Goal: Task Accomplishment & Management: Complete application form

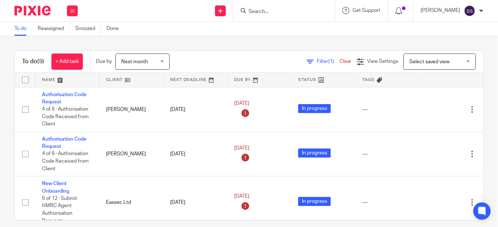
click at [281, 13] on input "Search" at bounding box center [280, 12] width 65 height 7
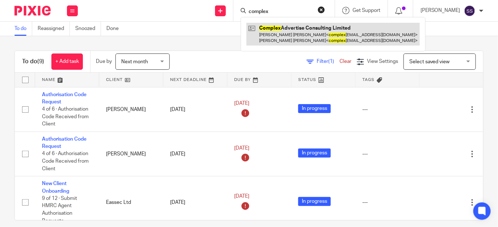
type input "complex"
click at [316, 32] on link at bounding box center [332, 34] width 173 height 22
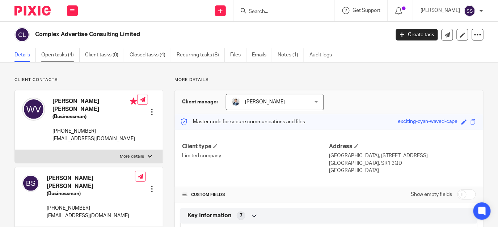
click at [61, 54] on link "Open tasks (4)" at bounding box center [60, 55] width 38 height 14
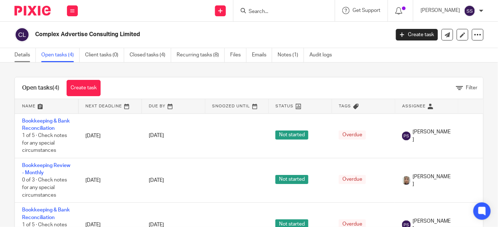
click at [22, 52] on link "Details" at bounding box center [24, 55] width 21 height 14
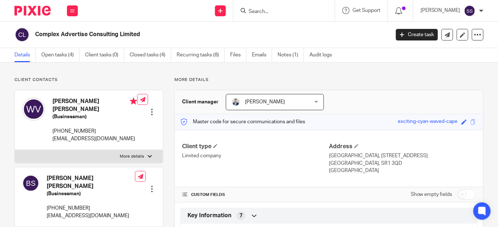
drag, startPoint x: 52, startPoint y: 131, endPoint x: 92, endPoint y: 142, distance: 41.9
click at [92, 142] on div "Wesley Arik Vork (Businessman) +31648150280 complexadvertiseconsulting@gmail.com" at bounding box center [79, 120] width 115 height 52
drag, startPoint x: 92, startPoint y: 142, endPoint x: 83, endPoint y: 133, distance: 12.5
click at [83, 135] on p "complexadvertiseconsulting@gmail.com" at bounding box center [94, 138] width 85 height 7
copy p "complexadvertiseconsulting@gmail.com"
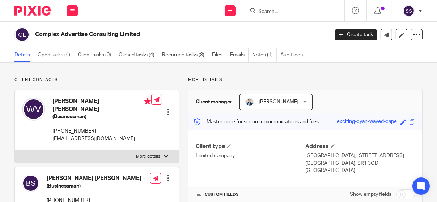
copy p "complexadvertiseconsulting@gmail.com"
click at [165, 109] on div at bounding box center [168, 112] width 7 height 7
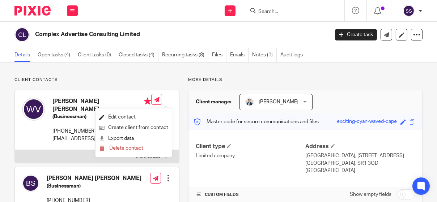
click at [120, 118] on link "Edit contact" at bounding box center [133, 117] width 69 height 10
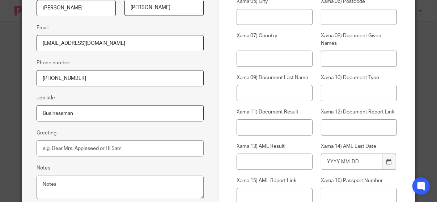
scroll to position [153, 0]
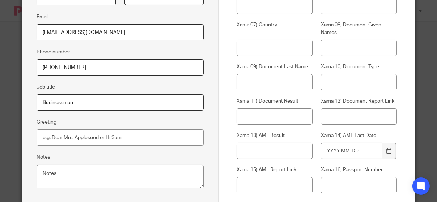
drag, startPoint x: 132, startPoint y: 32, endPoint x: 36, endPoint y: 37, distance: 96.8
click at [37, 37] on input "[EMAIL_ADDRESS][DOMAIN_NAME]" at bounding box center [120, 32] width 167 height 16
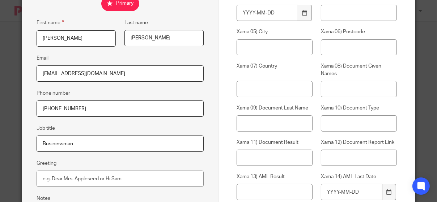
scroll to position [111, 0]
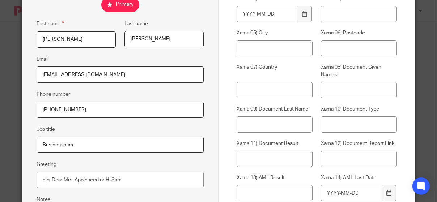
click at [77, 38] on input "Wesley" at bounding box center [76, 39] width 79 height 16
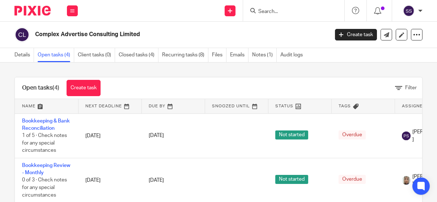
click at [271, 11] on input "Search" at bounding box center [290, 12] width 65 height 7
click at [271, 11] on input "A" at bounding box center [290, 12] width 65 height 7
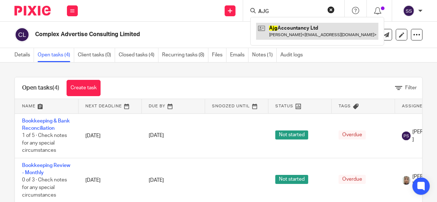
type input "AJG"
click at [278, 29] on link at bounding box center [317, 31] width 122 height 17
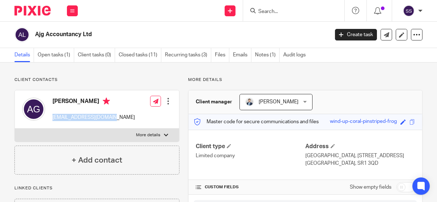
drag, startPoint x: 52, startPoint y: 117, endPoint x: 112, endPoint y: 115, distance: 60.5
click at [112, 115] on div "Alexander Gardner ax.gardner17@gmail.com" at bounding box center [78, 109] width 113 height 31
drag, startPoint x: 112, startPoint y: 115, endPoint x: 105, endPoint y: 117, distance: 7.1
copy p "ax.gardner17@gmail.com"
click at [280, 9] on input "Search" at bounding box center [290, 12] width 65 height 7
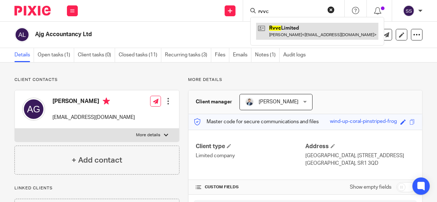
type input "rvvc"
click at [292, 33] on link at bounding box center [317, 31] width 122 height 17
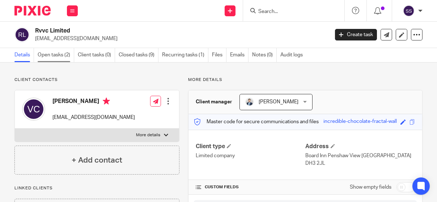
click at [55, 51] on link "Open tasks (2)" at bounding box center [56, 55] width 37 height 14
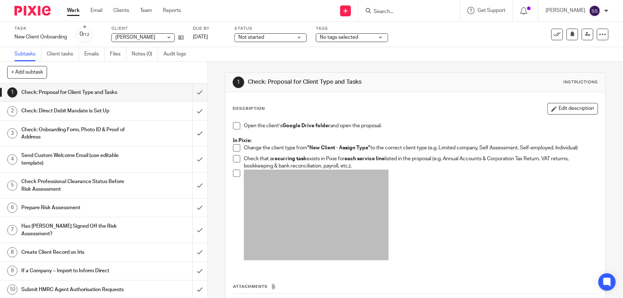
click at [375, 23] on div "Task New Client Onboarding Save New Client Onboarding 0 /12 Client Paul Smyth P…" at bounding box center [311, 34] width 623 height 25
click at [193, 90] on input "submit" at bounding box center [103, 92] width 207 height 18
click at [235, 126] on span at bounding box center [236, 125] width 7 height 7
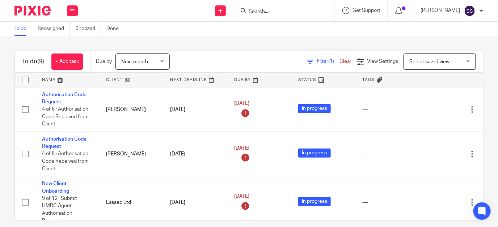
click at [283, 14] on input "Search" at bounding box center [280, 12] width 65 height 7
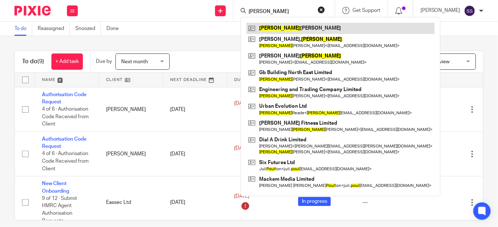
type input "[PERSON_NAME]"
click at [283, 28] on link at bounding box center [340, 28] width 188 height 11
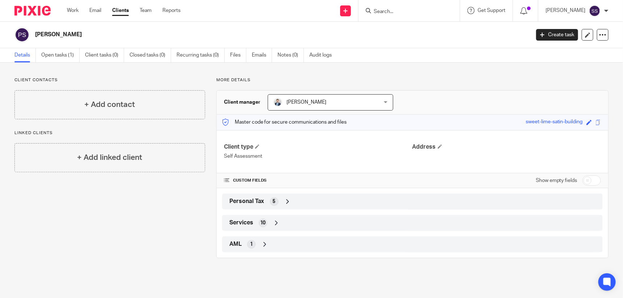
click at [498, 178] on input "checkbox" at bounding box center [592, 180] width 18 height 10
checkbox input "true"
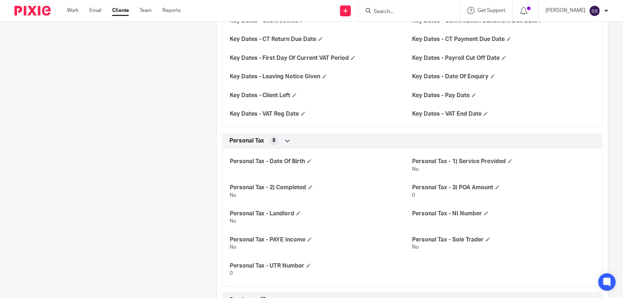
scroll to position [608, 0]
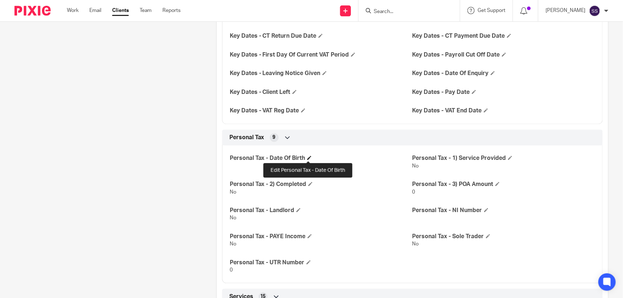
click at [307, 157] on span at bounding box center [309, 157] width 4 height 4
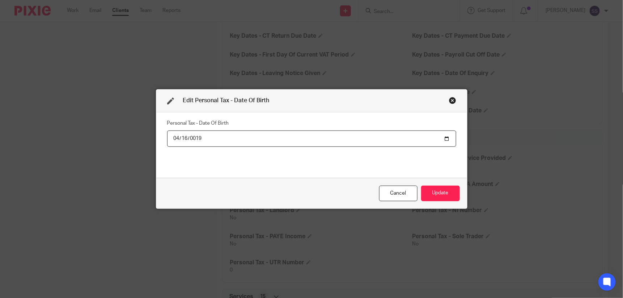
type input "0197-04-16"
type input "275760-04-16"
type input "[DATE]"
click at [439, 193] on button "Update" at bounding box center [440, 193] width 39 height 16
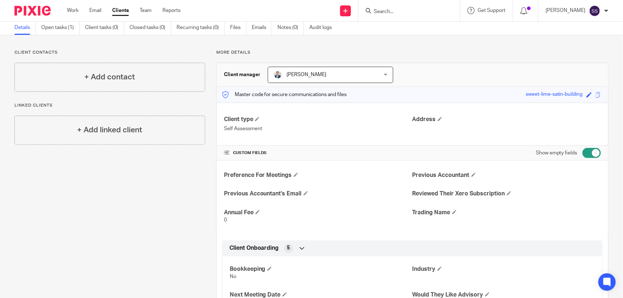
scroll to position [12, 0]
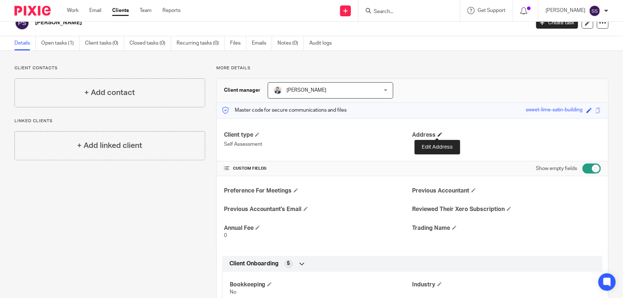
click at [438, 133] on span at bounding box center [440, 134] width 4 height 4
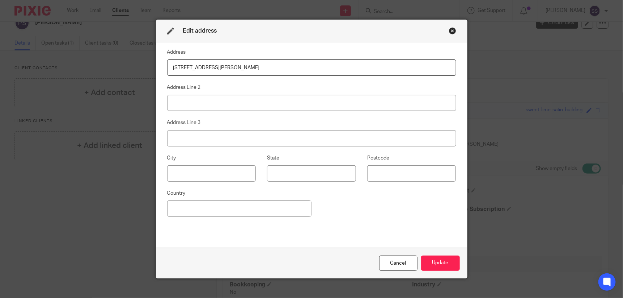
type input "19 Grantham Drive"
click at [194, 103] on input at bounding box center [311, 103] width 289 height 16
type input "Gateshead"
click at [189, 175] on input at bounding box center [211, 173] width 89 height 16
click at [400, 169] on input at bounding box center [411, 173] width 89 height 16
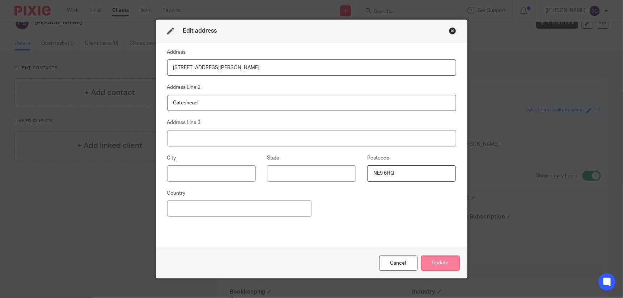
type input "NE9 6HQ"
click at [439, 227] on button "Update" at bounding box center [440, 263] width 39 height 16
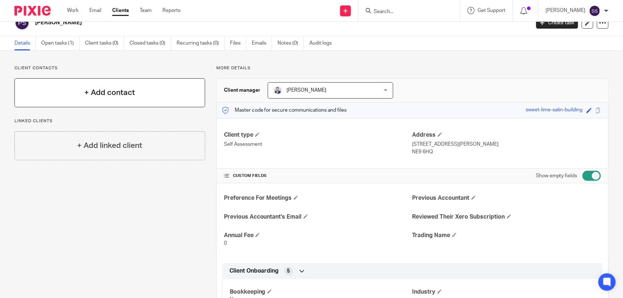
click at [104, 93] on h4 "+ Add contact" at bounding box center [109, 92] width 51 height 11
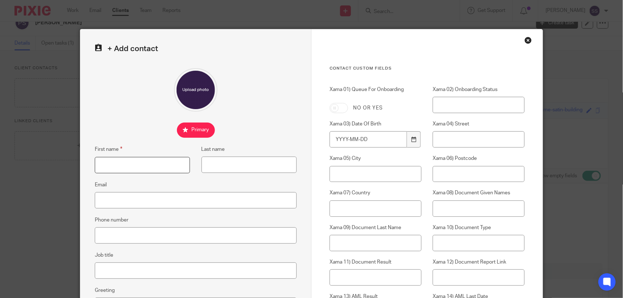
click at [162, 159] on input "First name" at bounding box center [142, 165] width 95 height 16
type input "Paul"
click at [274, 169] on input "Last name" at bounding box center [249, 164] width 95 height 16
type input "Smyth"
click at [100, 198] on input "Email" at bounding box center [196, 200] width 202 height 16
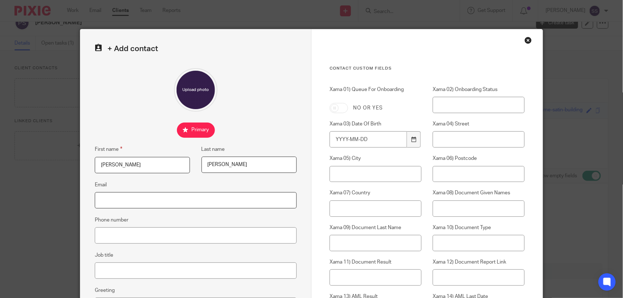
click at [100, 198] on input "Email" at bounding box center [196, 200] width 202 height 16
paste input "[EMAIL_ADDRESS][DOMAIN_NAME]"
type input "[EMAIL_ADDRESS][DOMAIN_NAME]"
click at [114, 227] on input "Phone number" at bounding box center [196, 235] width 202 height 16
type input "0"
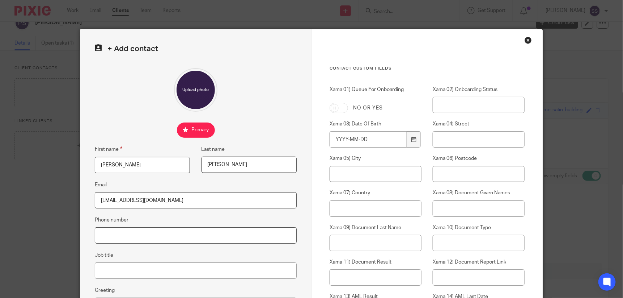
click at [112, 227] on input "Phone number" at bounding box center [196, 235] width 202 height 16
click at [111, 227] on input "Phone number" at bounding box center [196, 235] width 202 height 16
paste input "07957193720"
type input "07957193720"
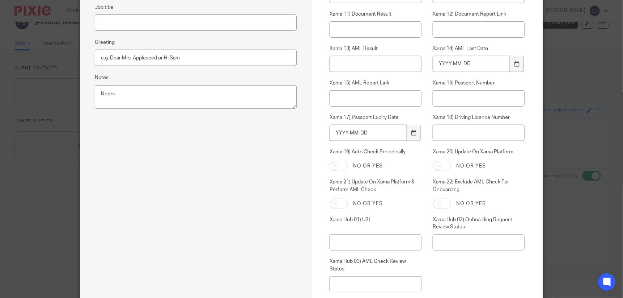
scroll to position [312, 0]
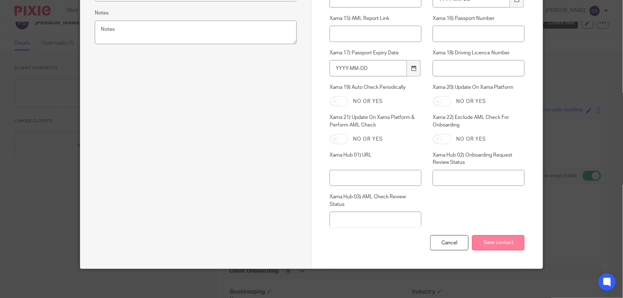
click at [496, 227] on input "Save contact" at bounding box center [498, 243] width 52 height 16
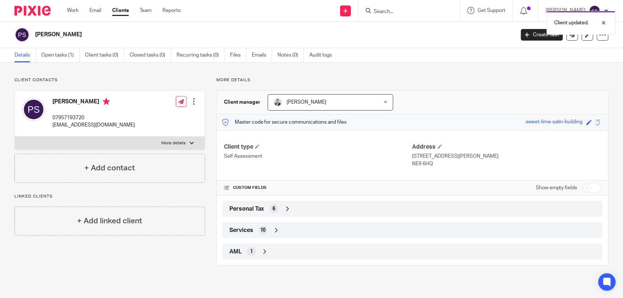
click at [584, 186] on input "checkbox" at bounding box center [592, 187] width 18 height 10
checkbox input "true"
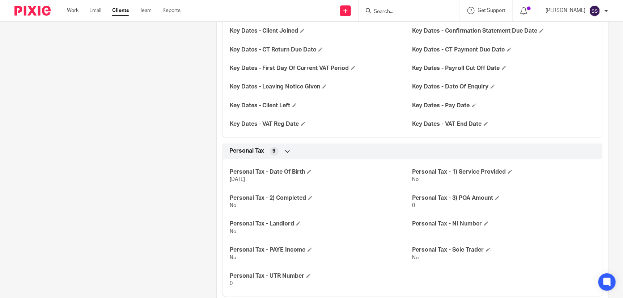
scroll to position [608, 0]
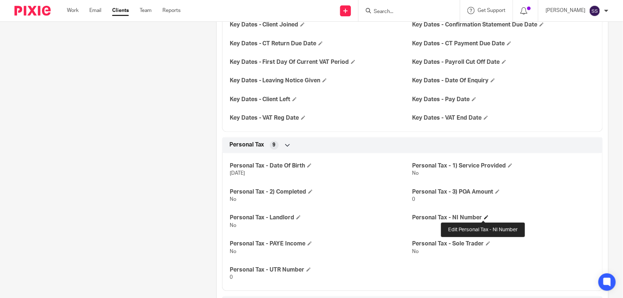
click at [484, 216] on span at bounding box center [486, 217] width 4 height 4
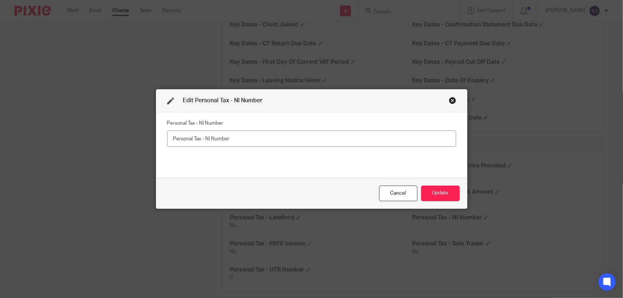
click at [210, 142] on input "text" at bounding box center [311, 138] width 289 height 16
type input "WM772114A"
click at [435, 191] on button "Update" at bounding box center [440, 193] width 39 height 16
click at [436, 193] on button "Update" at bounding box center [440, 193] width 39 height 16
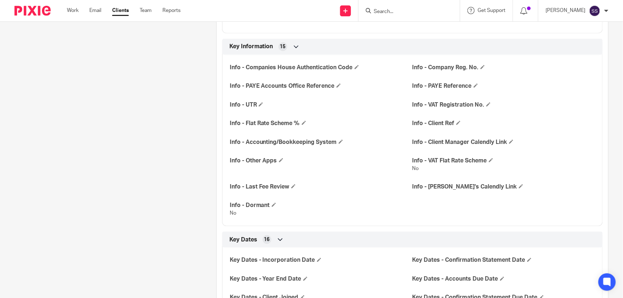
scroll to position [318, 0]
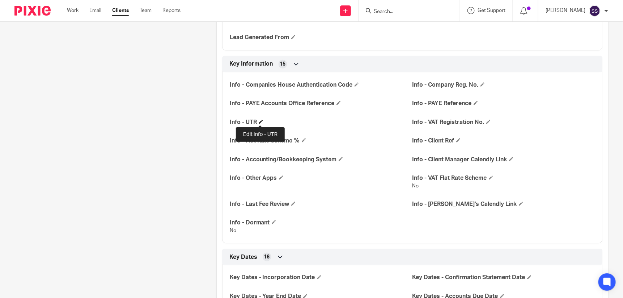
click at [259, 122] on span at bounding box center [261, 121] width 4 height 4
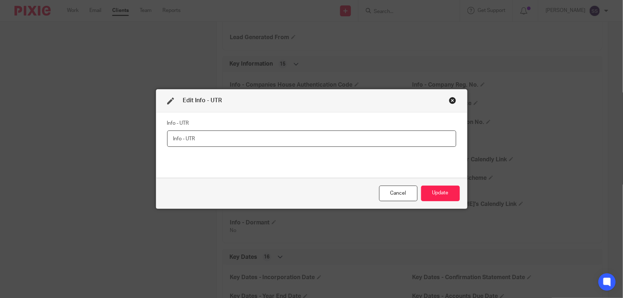
click at [199, 144] on input "text" at bounding box center [311, 138] width 289 height 16
paste input "2735086283"
type input "2735086283"
click at [434, 192] on button "Update" at bounding box center [440, 193] width 39 height 16
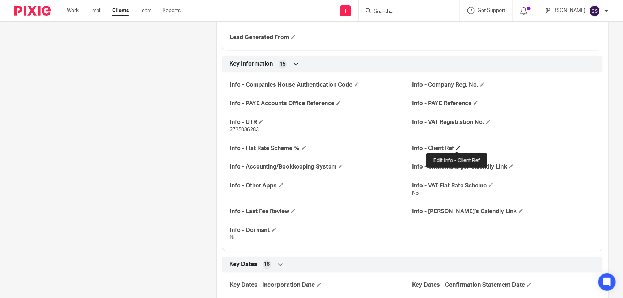
click at [456, 147] on span at bounding box center [458, 147] width 4 height 4
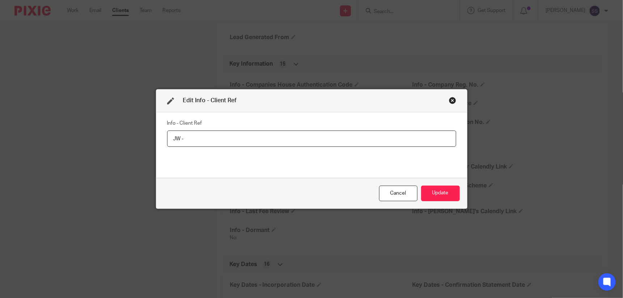
type input "JW -"
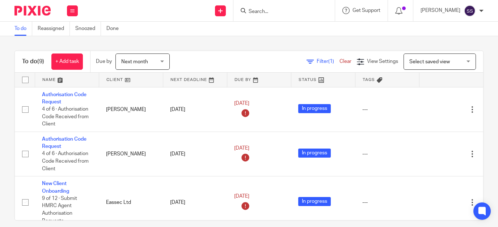
click at [271, 12] on input "Search" at bounding box center [280, 12] width 65 height 7
type input "p"
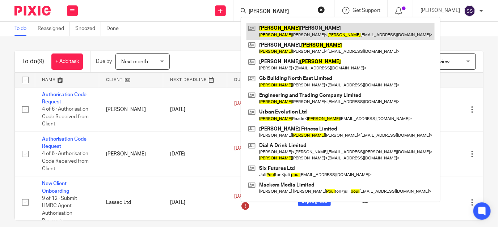
type input "[PERSON_NAME]"
click at [292, 30] on link at bounding box center [340, 31] width 188 height 17
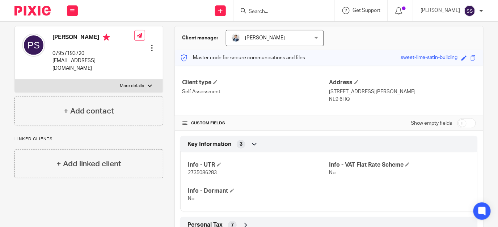
scroll to position [64, 0]
click at [459, 122] on input "checkbox" at bounding box center [466, 123] width 18 height 10
checkbox input "true"
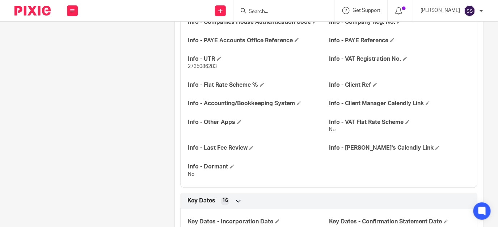
scroll to position [384, 0]
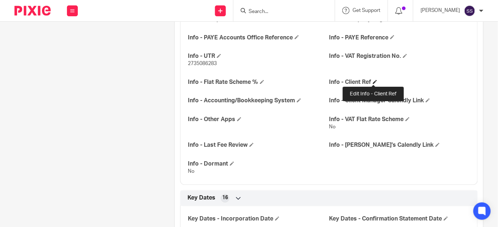
click at [373, 80] on span at bounding box center [375, 82] width 4 height 4
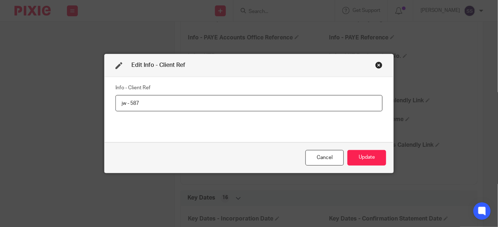
click at [123, 105] on input "jw - 587" at bounding box center [248, 103] width 267 height 16
type input "JW - 587"
click at [371, 156] on button "Update" at bounding box center [366, 158] width 39 height 16
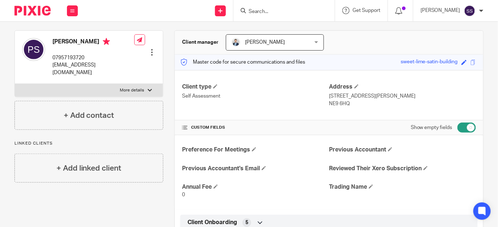
scroll to position [0, 0]
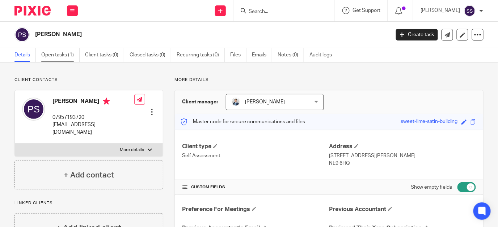
click at [52, 55] on link "Open tasks (1)" at bounding box center [60, 55] width 38 height 14
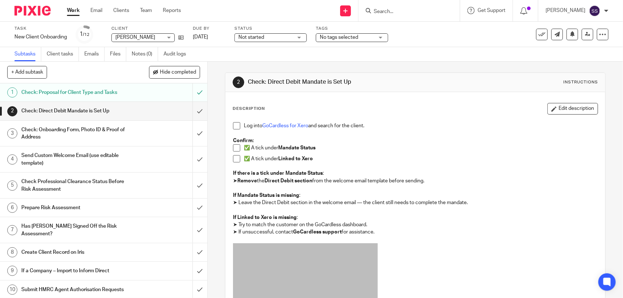
click at [233, 145] on span at bounding box center [236, 147] width 7 height 7
click at [233, 159] on span at bounding box center [236, 158] width 7 height 7
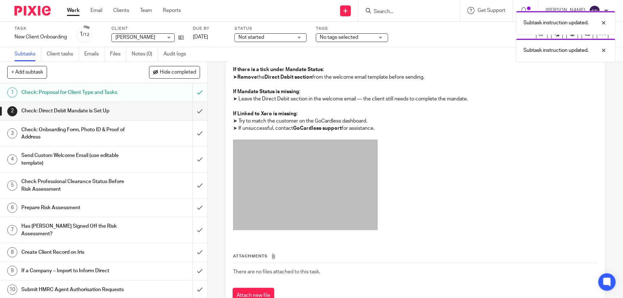
scroll to position [105, 0]
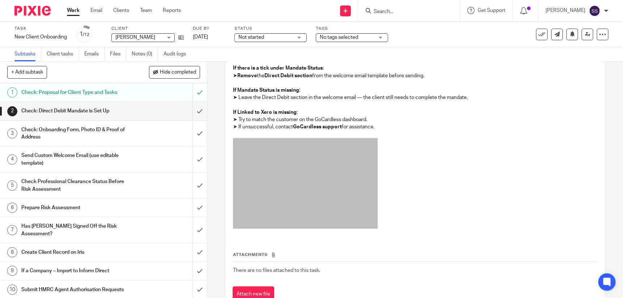
click at [456, 159] on p at bounding box center [415, 184] width 365 height 93
click at [193, 111] on input "submit" at bounding box center [103, 111] width 207 height 18
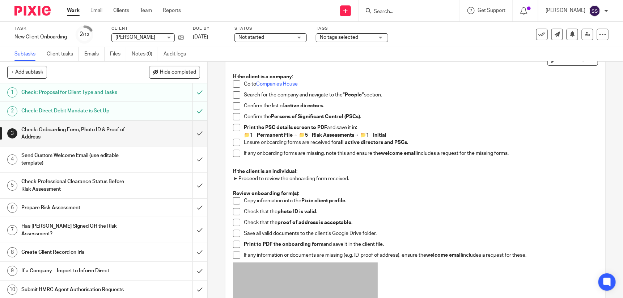
scroll to position [58, 0]
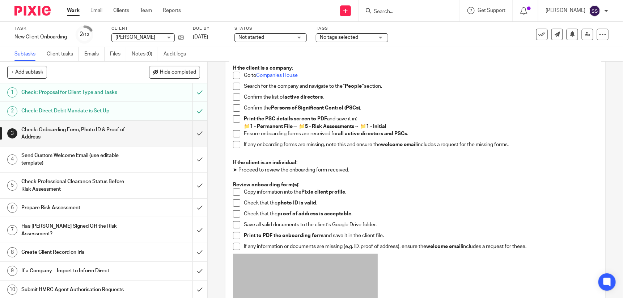
click at [233, 191] on span at bounding box center [236, 191] width 7 height 7
click at [405, 11] on input "Search" at bounding box center [405, 12] width 65 height 7
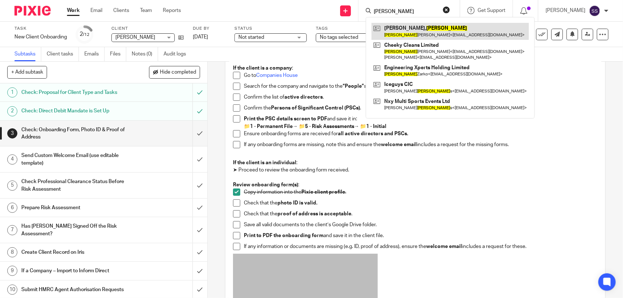
type input "nicola"
click at [419, 35] on link at bounding box center [450, 31] width 157 height 17
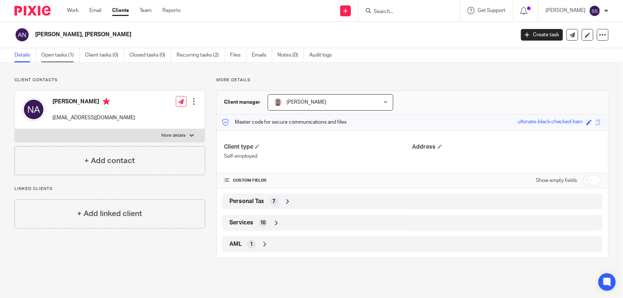
click at [47, 55] on link "Open tasks (1)" at bounding box center [60, 55] width 38 height 14
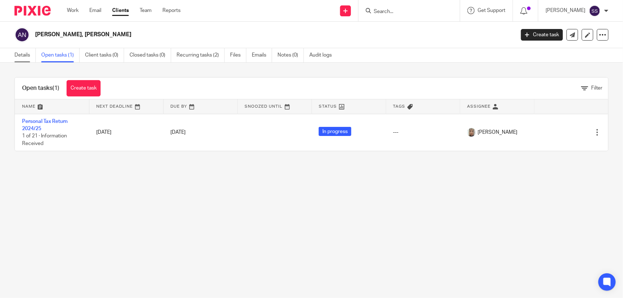
click at [22, 55] on link "Details" at bounding box center [24, 55] width 21 height 14
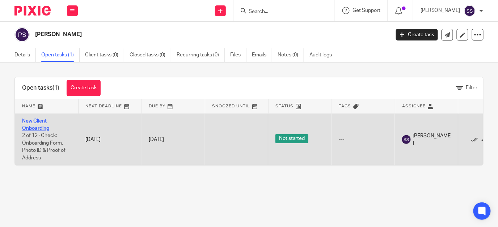
click at [38, 119] on link "New Client Onboarding" at bounding box center [35, 125] width 27 height 12
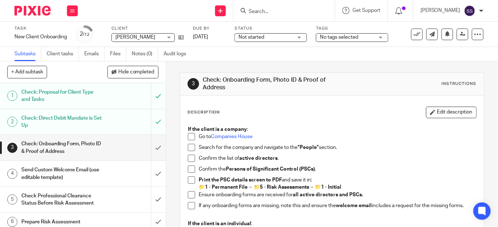
click at [270, 9] on input "Search" at bounding box center [280, 12] width 65 height 7
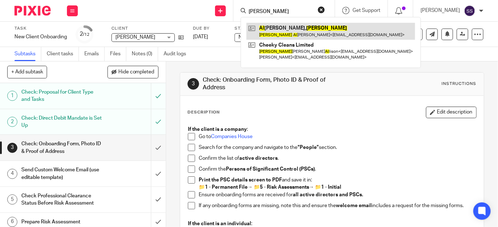
type input "Nicola Al"
click at [295, 29] on link at bounding box center [330, 31] width 169 height 17
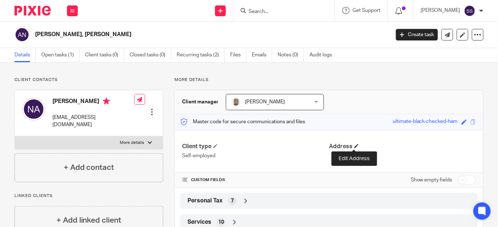
click at [354, 144] on span at bounding box center [356, 146] width 4 height 4
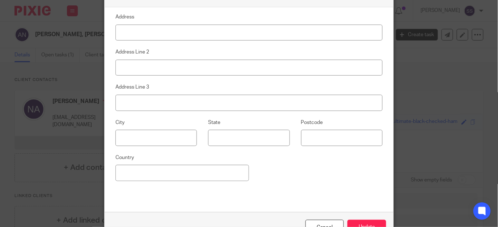
click at [160, 30] on input at bounding box center [248, 33] width 267 height 16
type input "[STREET_ADDRESS]"
click at [142, 63] on input at bounding box center [248, 68] width 267 height 16
type input "[GEOGRAPHIC_DATA]"
click at [130, 100] on input at bounding box center [248, 103] width 267 height 16
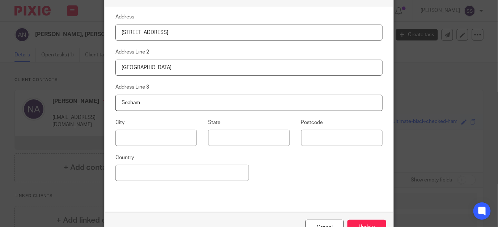
type input "Seaham"
click at [128, 136] on input at bounding box center [155, 138] width 81 height 16
type input "Co [GEOGRAPHIC_DATA]"
click at [316, 136] on input at bounding box center [341, 138] width 81 height 16
type input "SR7 8FE"
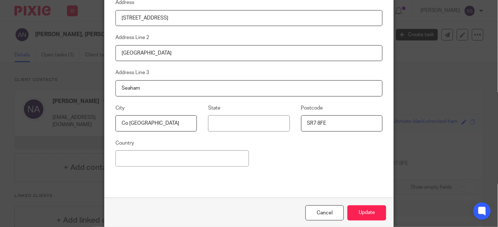
scroll to position [16, 0]
click at [366, 211] on button "Update" at bounding box center [366, 212] width 39 height 16
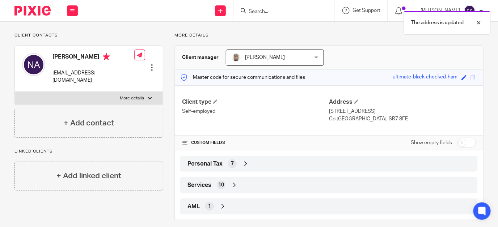
scroll to position [51, 0]
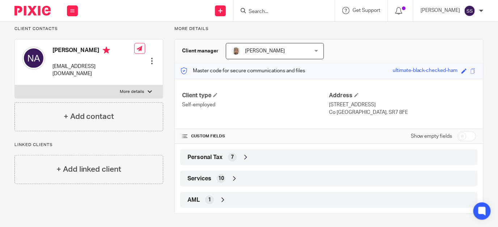
click at [461, 135] on input "checkbox" at bounding box center [466, 136] width 18 height 10
checkbox input "true"
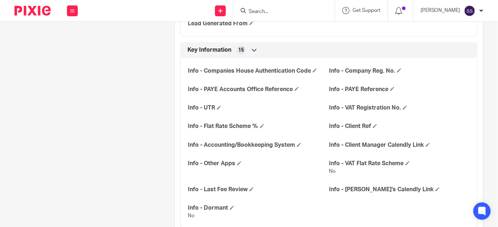
scroll to position [337, 0]
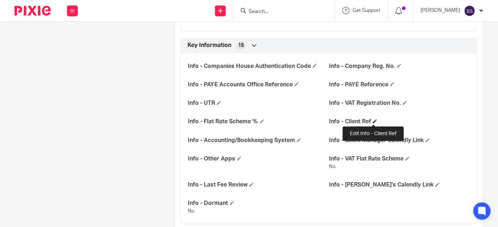
click at [373, 121] on span at bounding box center [375, 121] width 4 height 4
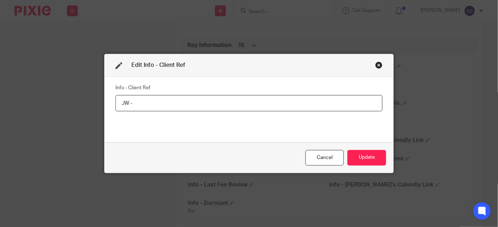
click at [134, 104] on input "JW -" at bounding box center [248, 103] width 267 height 16
type input "JW - 496"
click at [362, 156] on button "Update" at bounding box center [366, 158] width 39 height 16
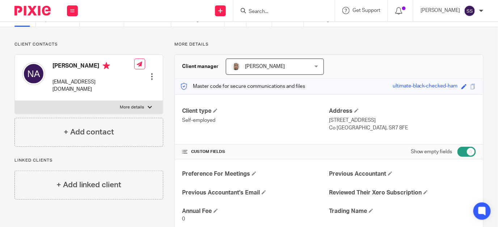
scroll to position [9, 0]
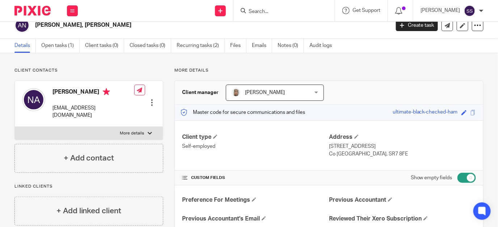
click at [284, 14] on input "Search" at bounding box center [280, 12] width 65 height 7
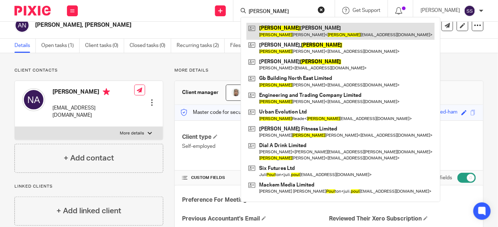
type input "paul"
click at [303, 33] on link at bounding box center [340, 31] width 188 height 17
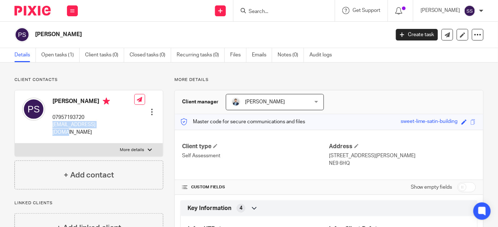
drag, startPoint x: 51, startPoint y: 124, endPoint x: 108, endPoint y: 123, distance: 57.2
click at [108, 123] on div "[PERSON_NAME] 07957193720 [EMAIL_ADDRESS][DOMAIN_NAME] Edit contact Create clie…" at bounding box center [89, 116] width 148 height 53
drag, startPoint x: 108, startPoint y: 123, endPoint x: 100, endPoint y: 123, distance: 7.6
copy p "[EMAIL_ADDRESS][DOMAIN_NAME]"
click at [51, 50] on link "Open tasks (1)" at bounding box center [60, 55] width 38 height 14
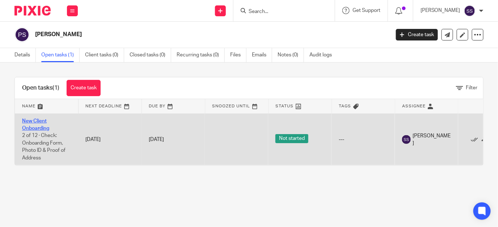
click at [38, 119] on link "New Client Onboarding" at bounding box center [35, 125] width 27 height 12
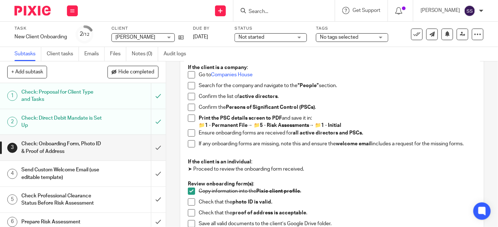
scroll to position [76, 0]
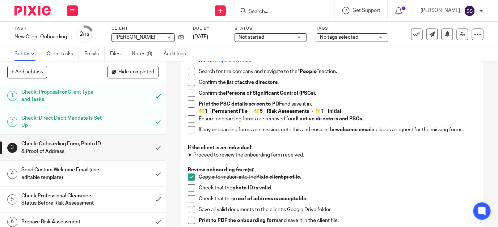
click at [191, 187] on span at bounding box center [191, 188] width 7 height 7
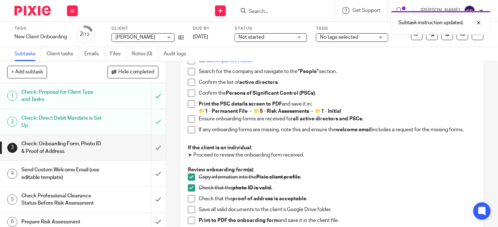
click at [190, 221] on span at bounding box center [191, 220] width 7 height 7
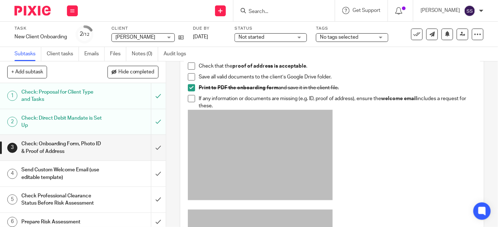
scroll to position [221, 0]
